Goal: Check status: Check status

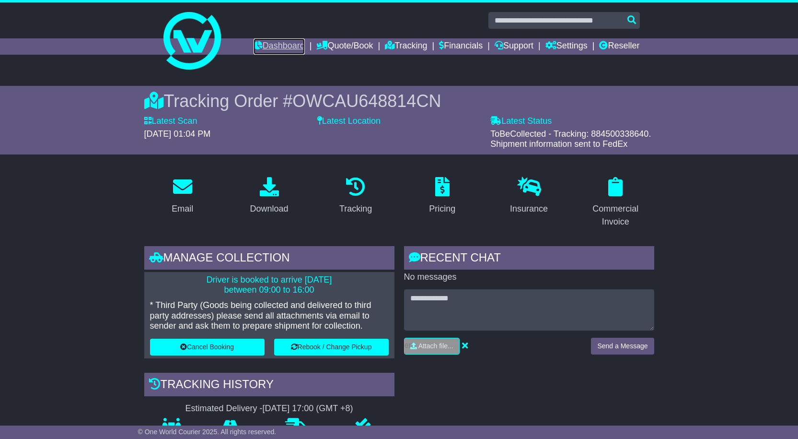
click at [259, 41] on link "Dashboard" at bounding box center [279, 46] width 51 height 16
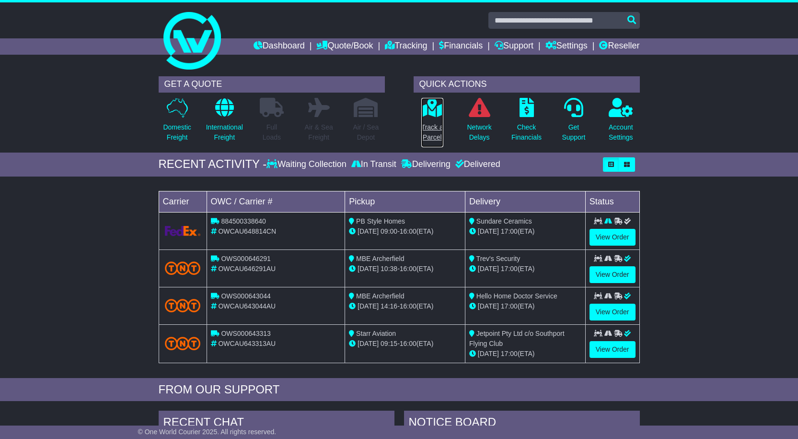
click at [435, 129] on p "Track a Parcel" at bounding box center [432, 132] width 22 height 20
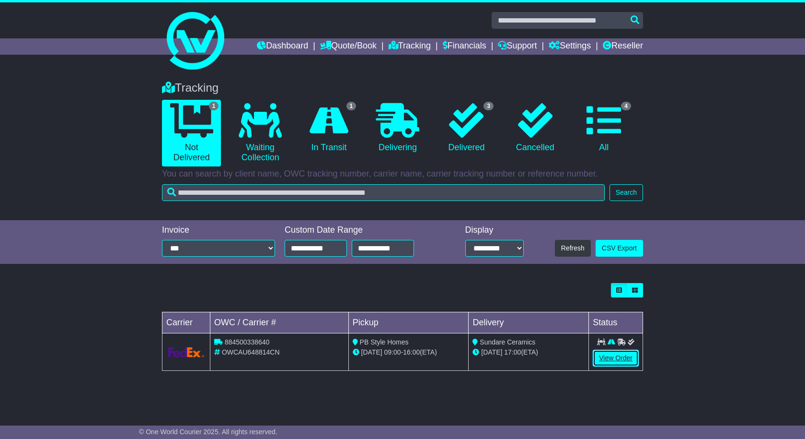
click at [613, 357] on link "View Order" at bounding box center [616, 357] width 46 height 17
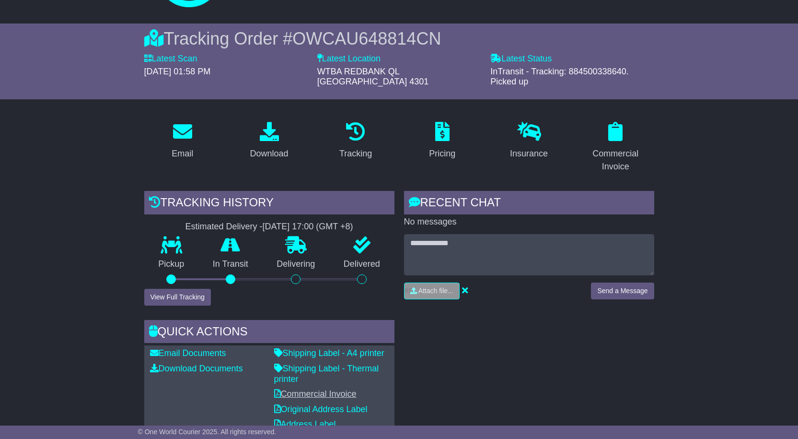
scroll to position [240, 0]
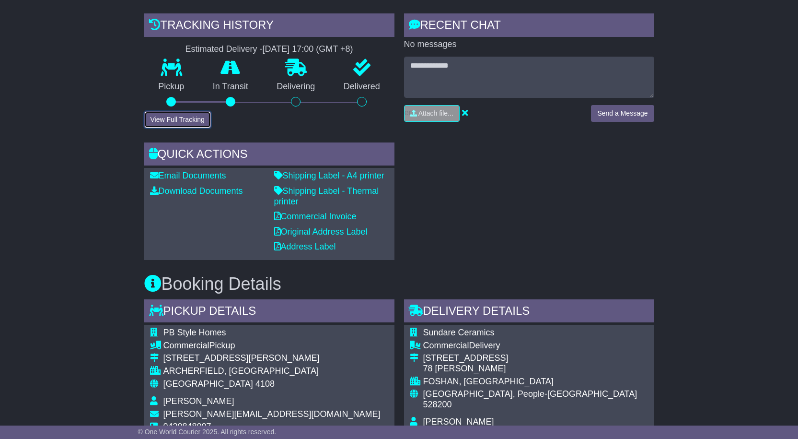
click at [190, 111] on button "View Full Tracking" at bounding box center [177, 119] width 67 height 17
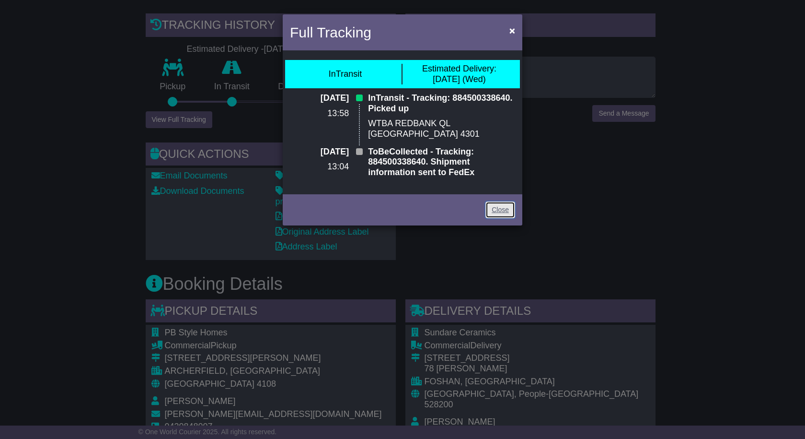
click at [505, 201] on link "Close" at bounding box center [501, 209] width 30 height 17
